Goal: Information Seeking & Learning: Learn about a topic

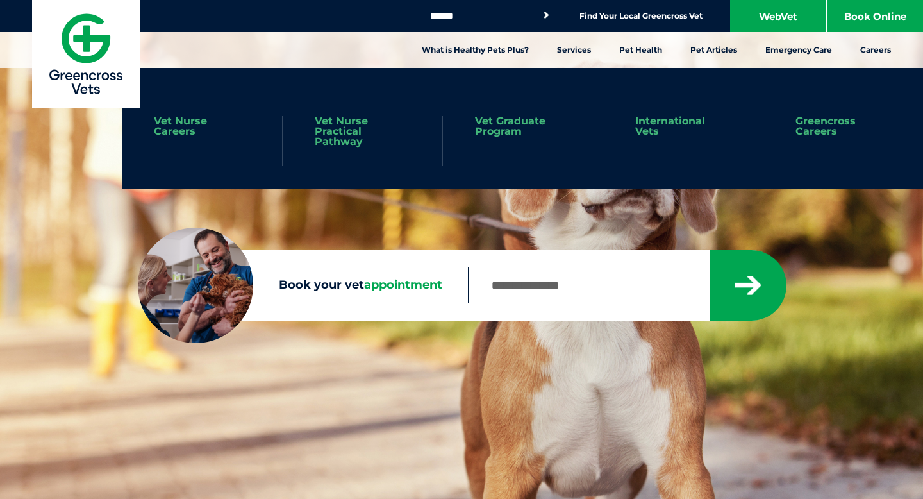
click at [179, 136] on link "Vet Nurse Careers" at bounding box center [202, 126] width 96 height 21
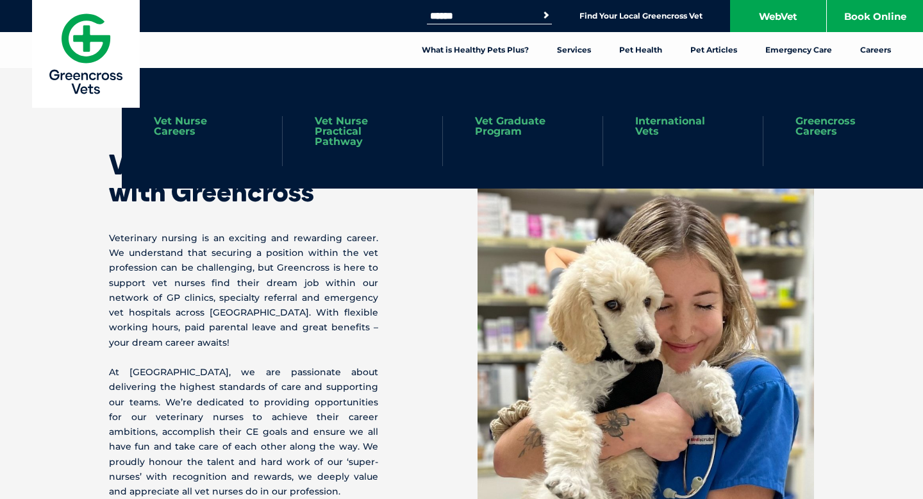
click at [499, 122] on link "Vet Graduate Program" at bounding box center [522, 126] width 95 height 21
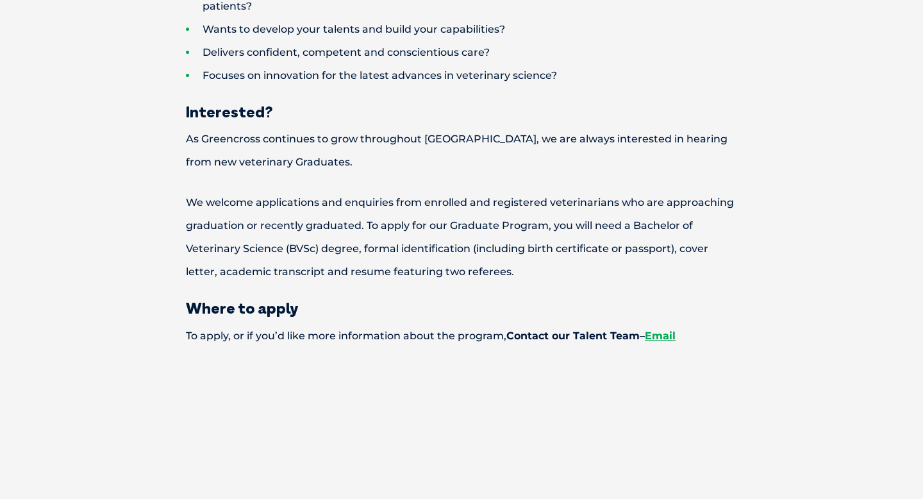
scroll to position [1418, 0]
